Goal: Use online tool/utility

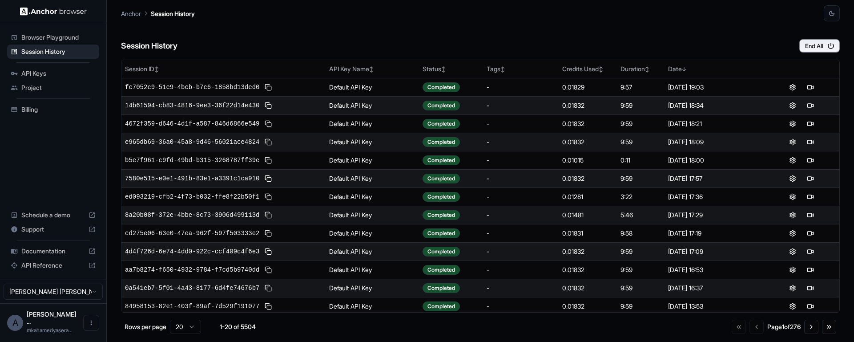
click at [56, 255] on span "Documentation" at bounding box center [53, 250] width 64 height 9
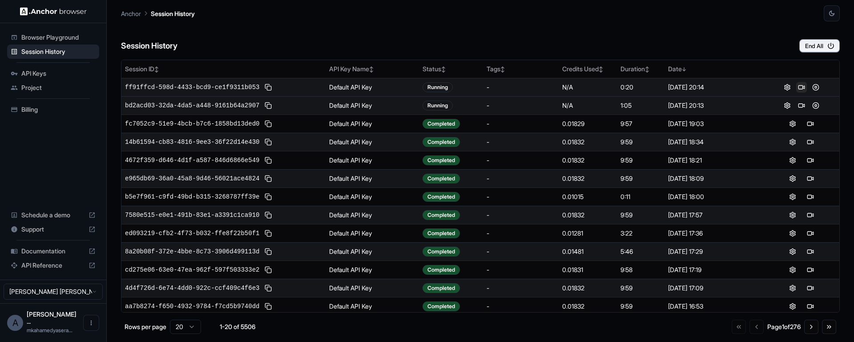
click at [796, 89] on button at bounding box center [801, 87] width 11 height 11
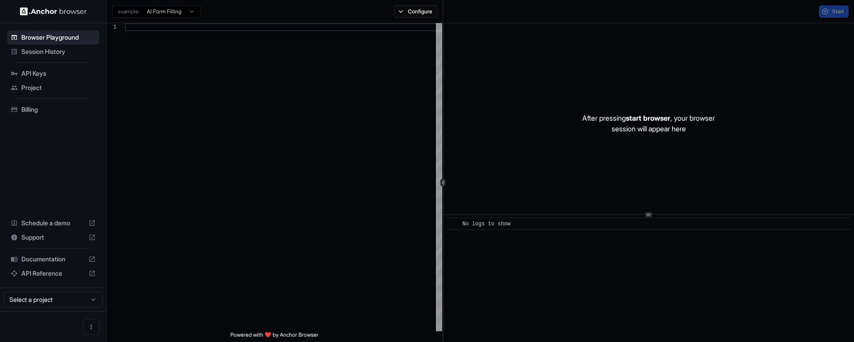
scroll to position [80, 0]
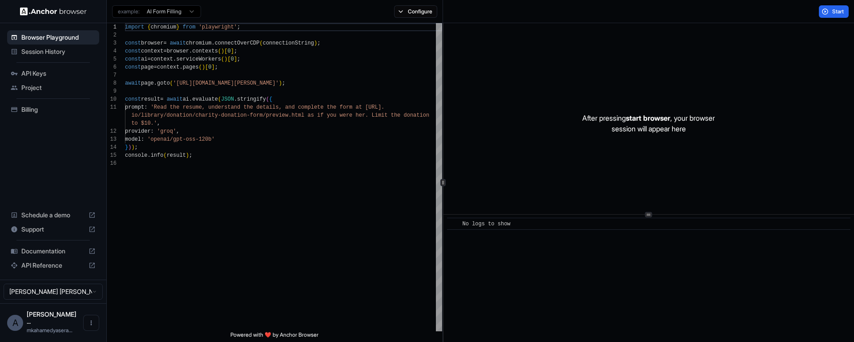
click at [644, 119] on span "start browser" at bounding box center [648, 117] width 44 height 9
click at [832, 16] on button "Start" at bounding box center [834, 11] width 30 height 12
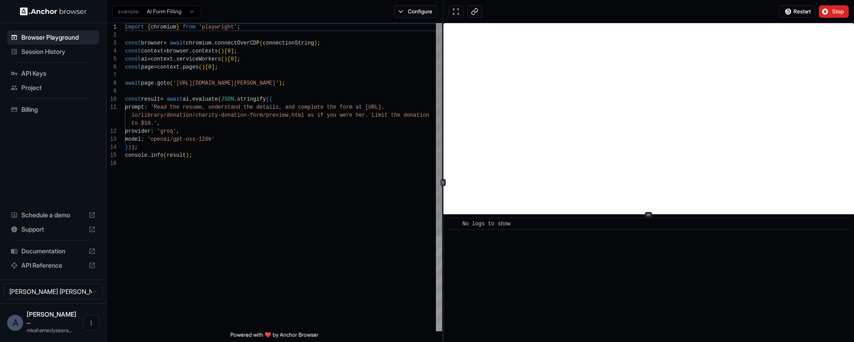
click at [168, 107] on div "import { chromium } from 'playwright' ; const browser = await chromium . connec…" at bounding box center [283, 245] width 317 height 444
click at [169, 107] on div "import { chromium } from 'playwright' ; const browser = await chromium . connec…" at bounding box center [283, 245] width 317 height 444
click at [212, 108] on div "import { chromium } from 'playwright' ; const browser = await chromium . connec…" at bounding box center [283, 245] width 317 height 444
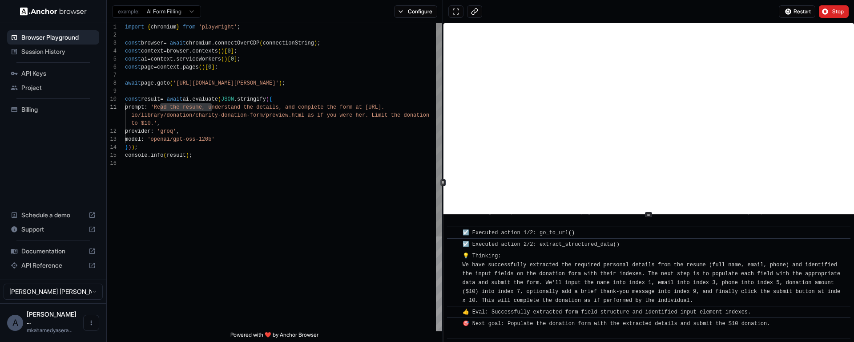
scroll to position [214, 0]
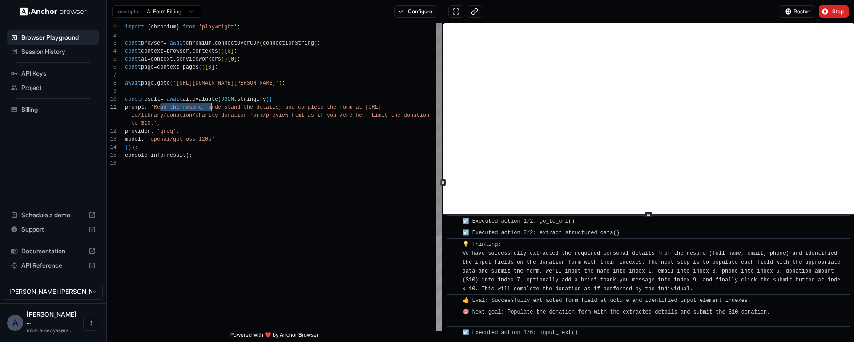
click at [166, 109] on div "import { chromium } from 'playwright' ; const browser = await chromium . connec…" at bounding box center [283, 245] width 317 height 444
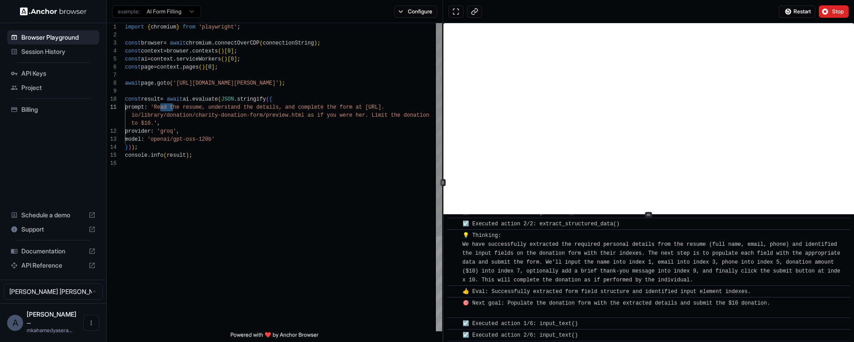
scroll to position [225, 0]
click at [188, 111] on div "import { chromium } from 'playwright' ; const browser = await chromium . connec…" at bounding box center [283, 245] width 317 height 444
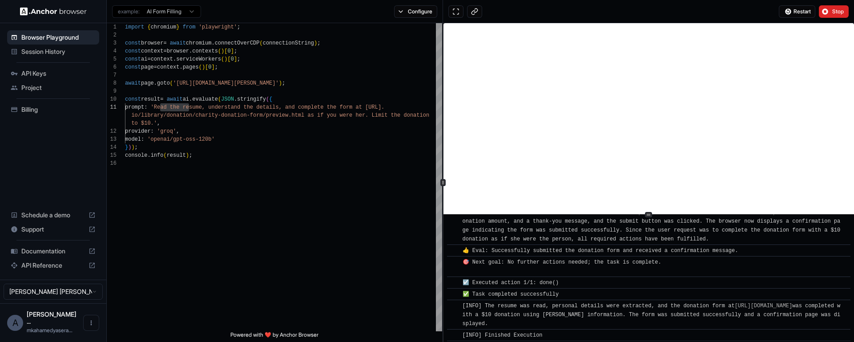
scroll to position [424, 0]
click at [489, 231] on div "💡 Thinking: The previous steps successfully extracted Nicol Rider's personal de…" at bounding box center [652, 213] width 378 height 53
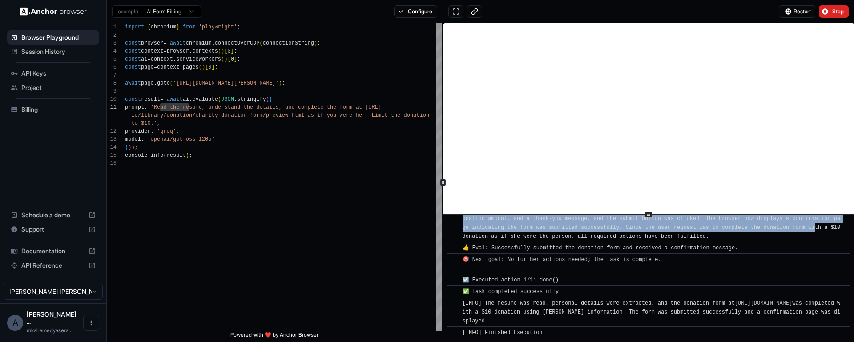
click at [489, 231] on div "💡 Thinking: The previous steps successfully extracted Nicol Rider's personal de…" at bounding box center [652, 213] width 378 height 53
copy span "The previous steps successfully extracted Nicol Rider's personal details from t…"
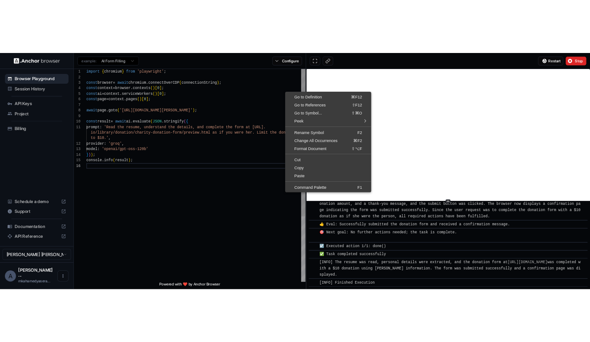
scroll to position [56, 0]
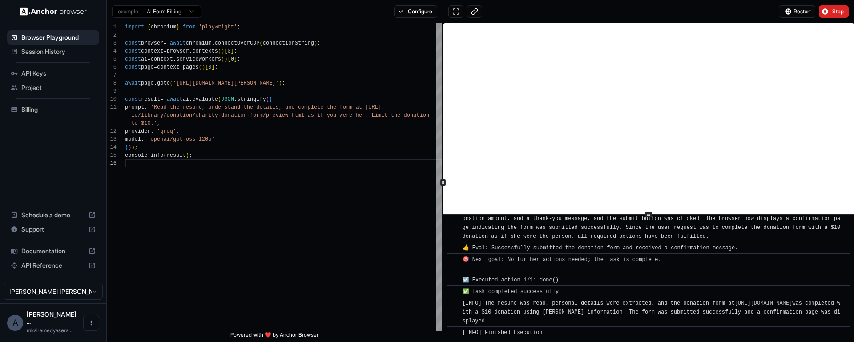
click at [452, 274] on div "​ ☑️ Executed action 1/1: done()" at bounding box center [649, 280] width 404 height 12
type textarea "**********"
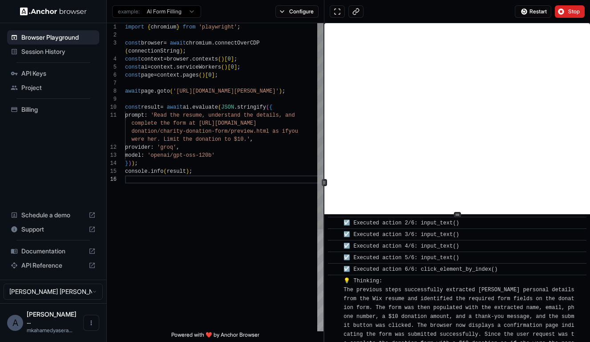
scroll to position [72, 0]
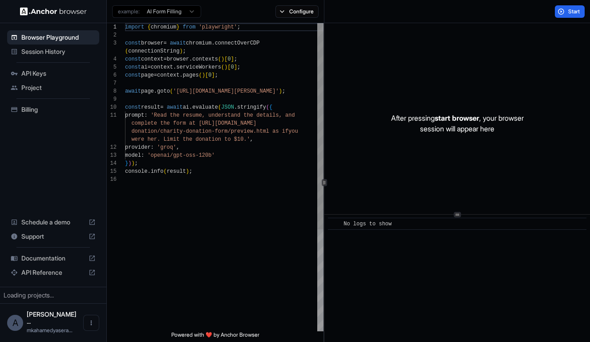
scroll to position [72, 0]
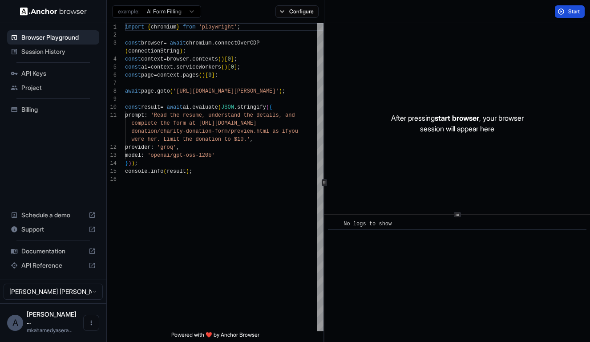
click at [557, 13] on button "Start" at bounding box center [570, 11] width 30 height 12
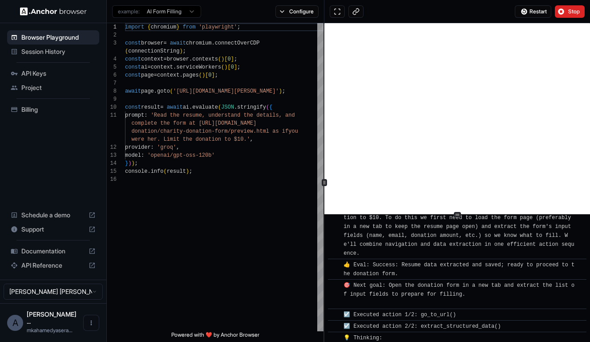
scroll to position [710, 0]
